Goal: Navigation & Orientation: Find specific page/section

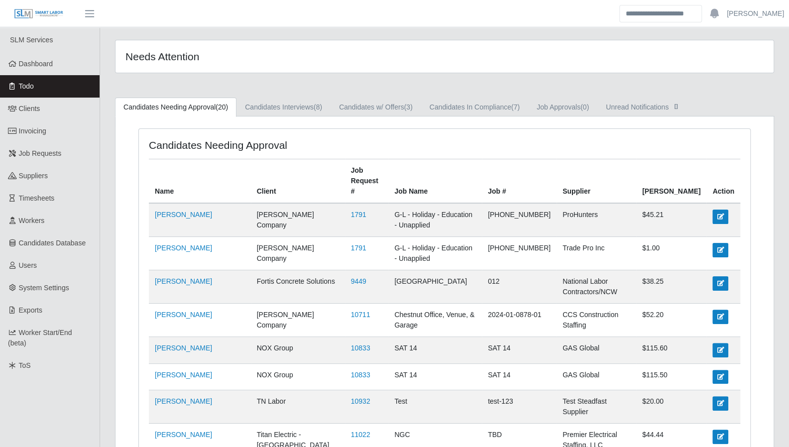
click at [50, 60] on span "Dashboard" at bounding box center [36, 64] width 34 height 8
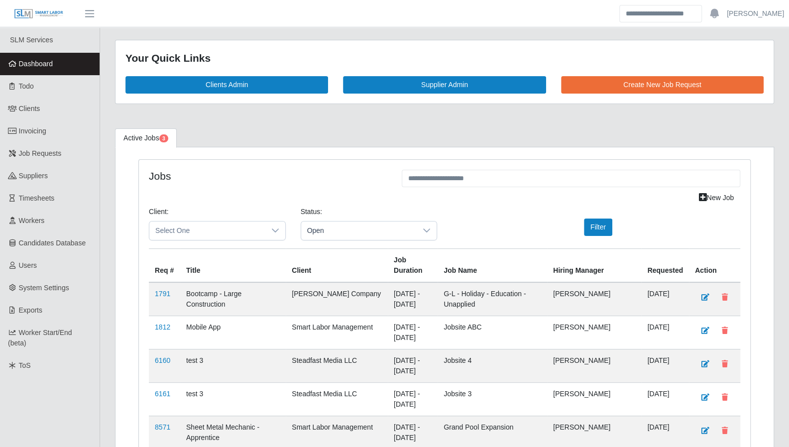
drag, startPoint x: 562, startPoint y: 131, endPoint x: 504, endPoint y: 247, distance: 129.0
click at [562, 131] on ul "Active Jobs 3" at bounding box center [444, 137] width 659 height 19
